Goal: Find specific page/section: Find specific page/section

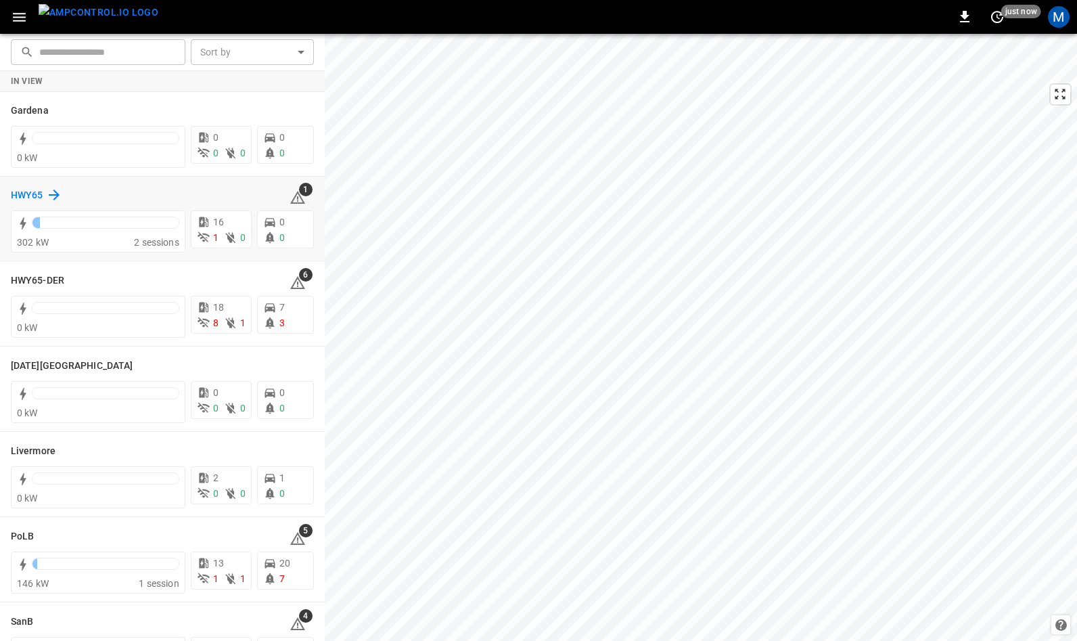
click at [30, 195] on h6 "HWY65" at bounding box center [27, 195] width 32 height 15
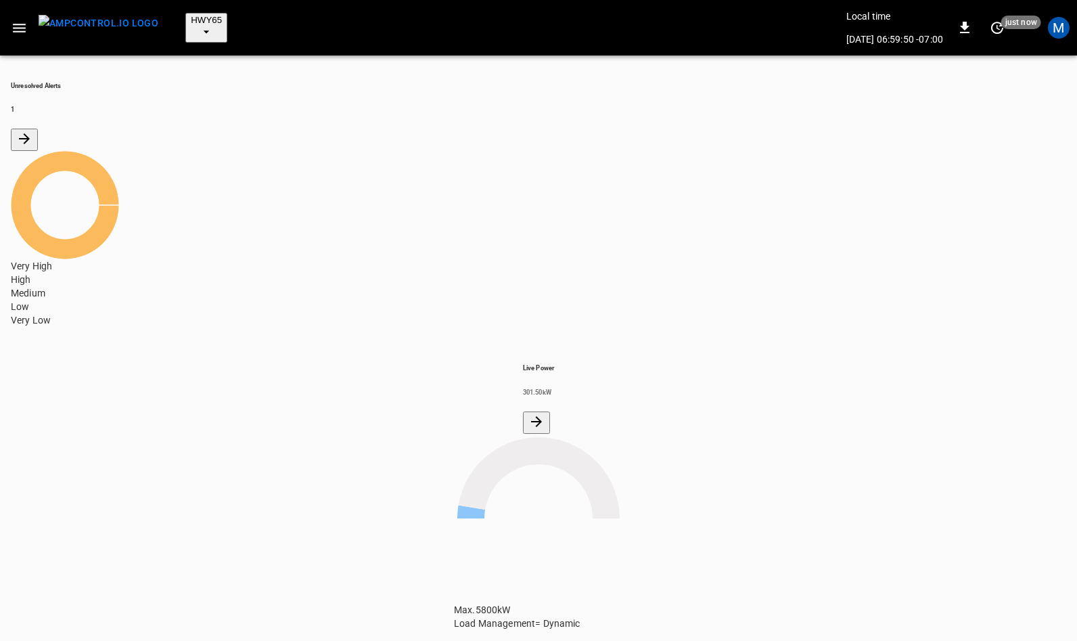
click at [17, 20] on icon "button" at bounding box center [19, 28] width 17 height 17
